Goal: Task Accomplishment & Management: Manage account settings

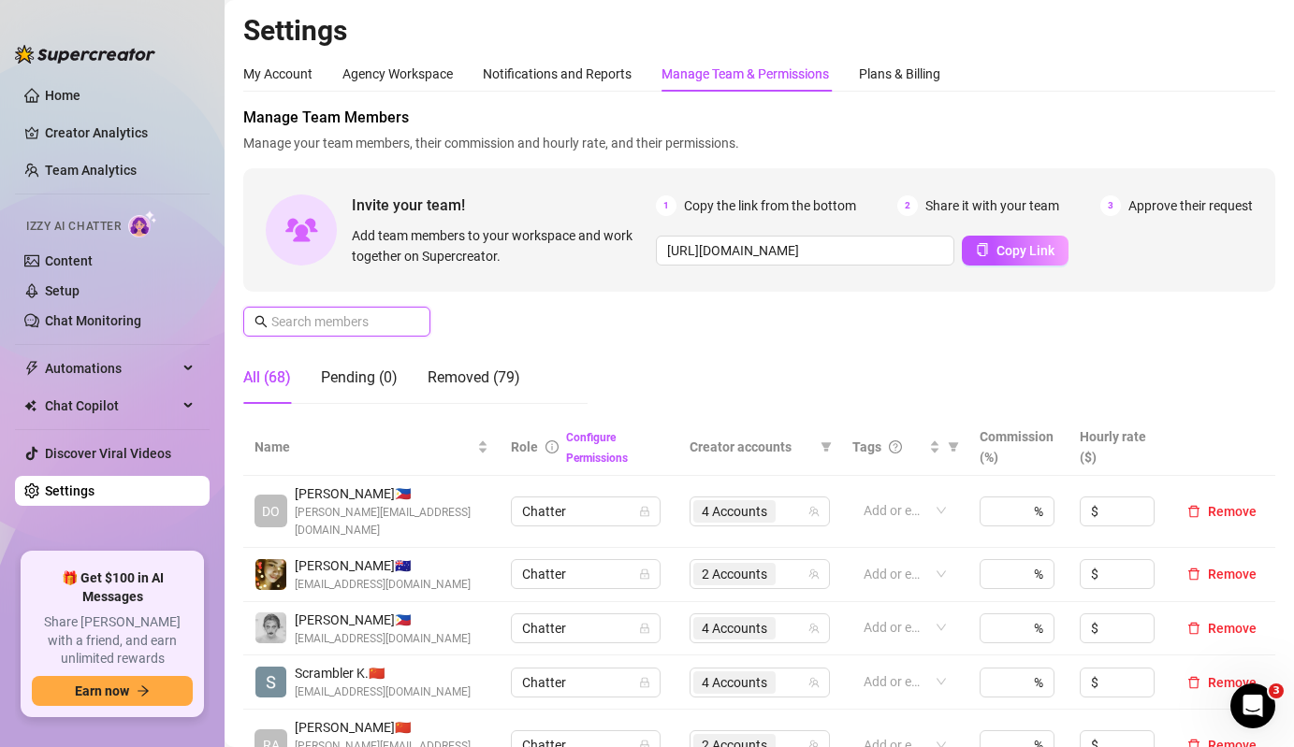
click at [297, 318] on input "text" at bounding box center [337, 322] width 133 height 21
click at [356, 316] on input "text" at bounding box center [337, 322] width 133 height 21
click at [360, 317] on input "text" at bounding box center [337, 322] width 133 height 21
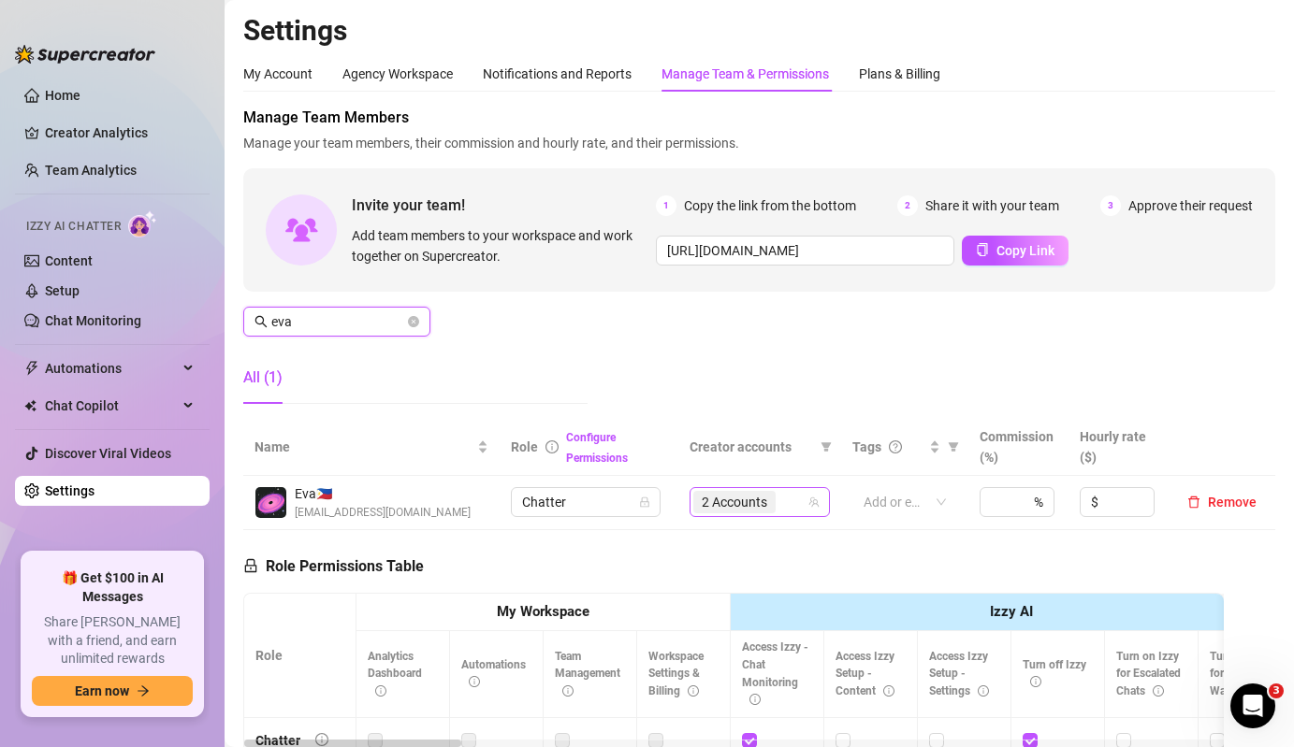
click at [767, 506] on span "2 Accounts" at bounding box center [734, 502] width 65 height 21
type input "eva"
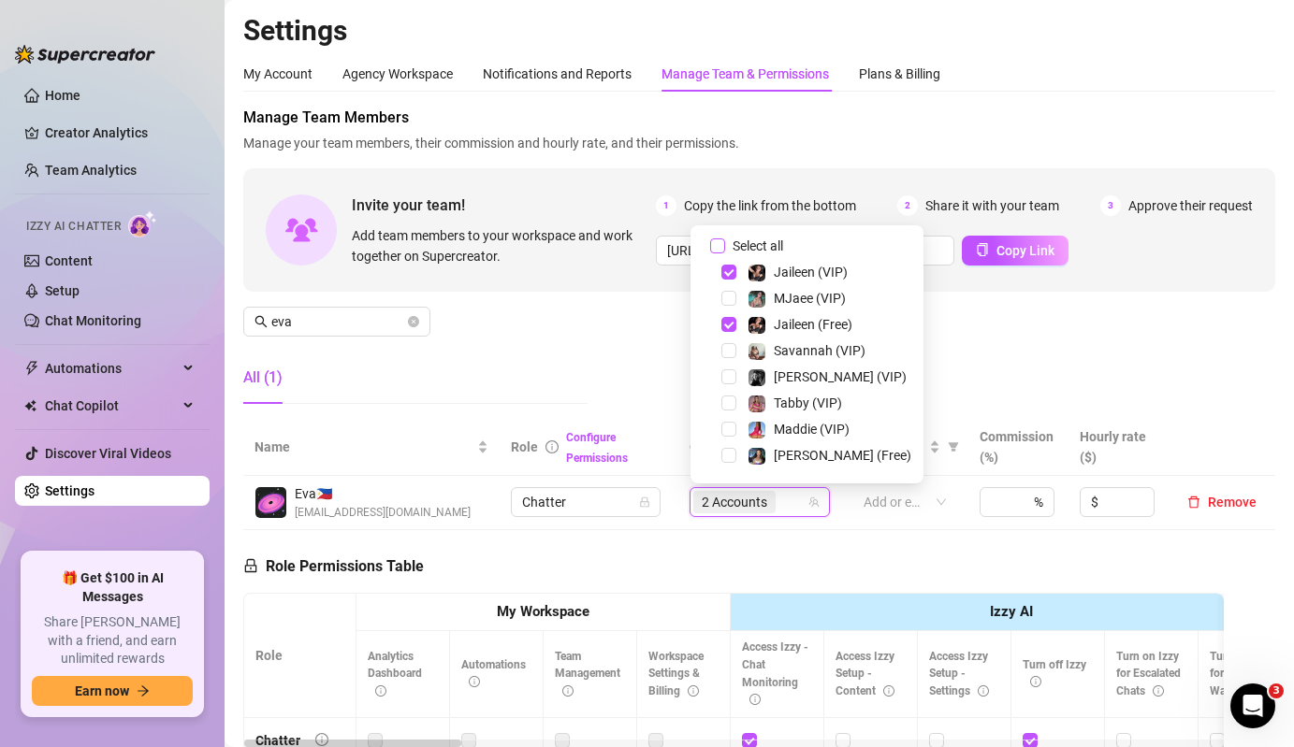
click at [718, 242] on input "Select all" at bounding box center [717, 246] width 15 height 15
checkbox input "false"
click at [760, 346] on img at bounding box center [756, 351] width 17 height 17
click at [578, 346] on div "Manage Team Members Manage your team members, their commission and hourly rate,…" at bounding box center [759, 263] width 1032 height 312
